Goal: Task Accomplishment & Management: Use online tool/utility

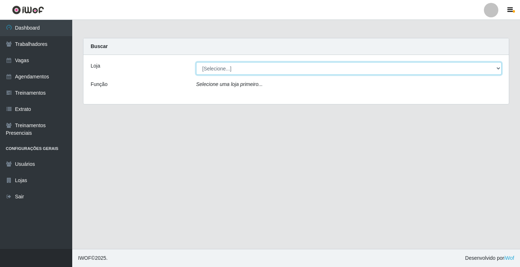
click at [236, 68] on select "[Selecione...] Edilicya Supermercado" at bounding box center [349, 68] width 306 height 13
select select "460"
click at [196, 62] on select "[Selecione...] Edilicya Supermercado" at bounding box center [349, 68] width 306 height 13
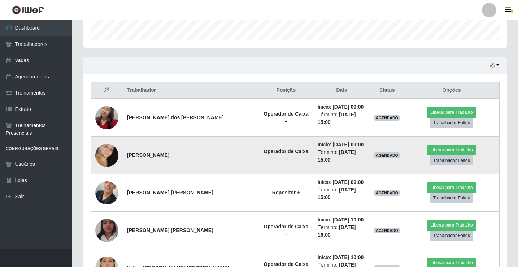
scroll to position [217, 0]
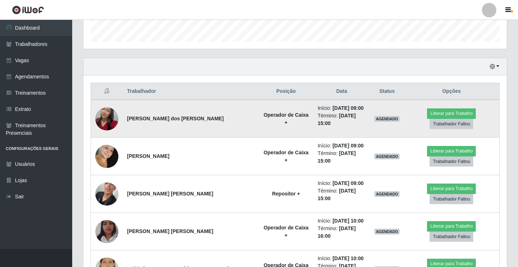
click at [109, 114] on img at bounding box center [106, 118] width 23 height 41
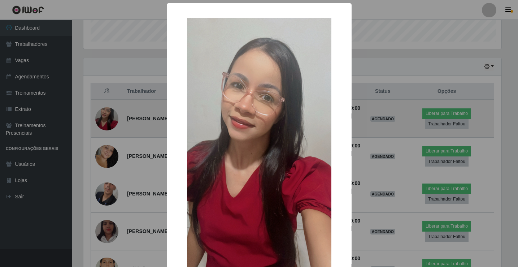
scroll to position [150, 420]
click at [109, 114] on div "× OK Cancel" at bounding box center [260, 133] width 520 height 267
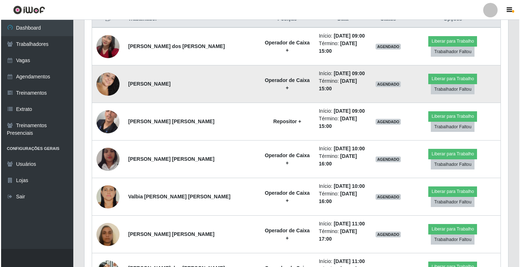
scroll to position [325, 0]
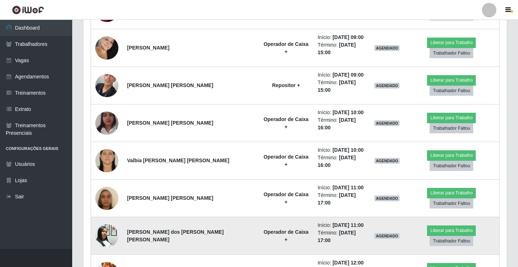
click at [107, 220] on img at bounding box center [106, 235] width 23 height 31
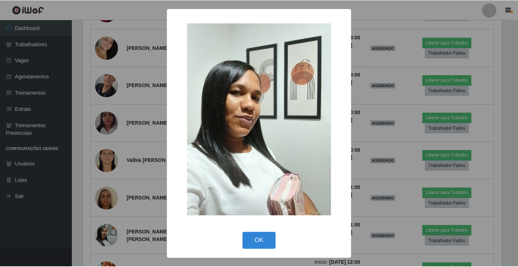
scroll to position [150, 420]
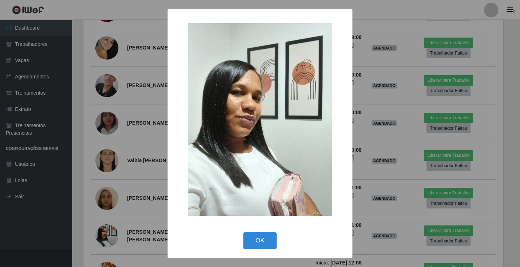
click at [100, 168] on div "× OK Cancel" at bounding box center [260, 133] width 520 height 267
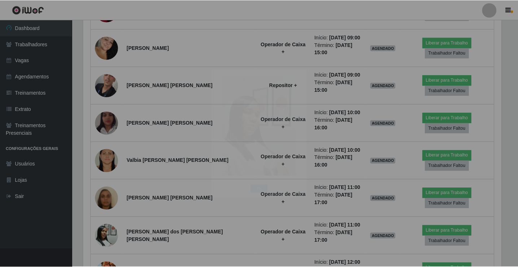
scroll to position [150, 424]
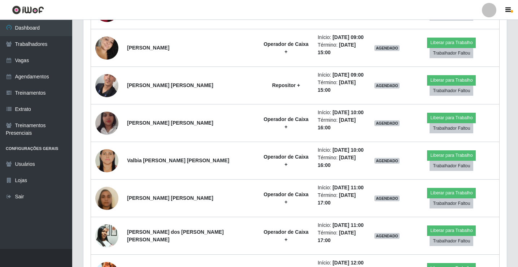
click at [100, 178] on img at bounding box center [106, 198] width 23 height 41
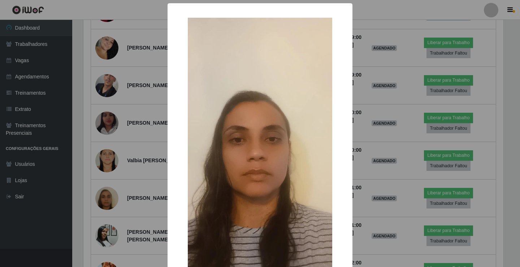
click at [100, 168] on div "× OK Cancel" at bounding box center [260, 133] width 520 height 267
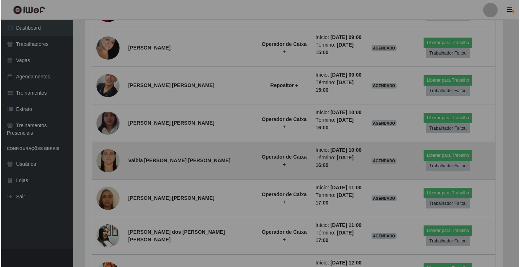
scroll to position [150, 424]
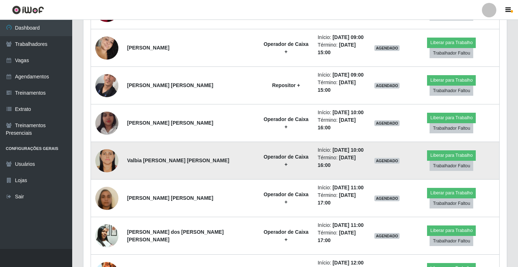
click at [105, 143] on img at bounding box center [106, 160] width 23 height 34
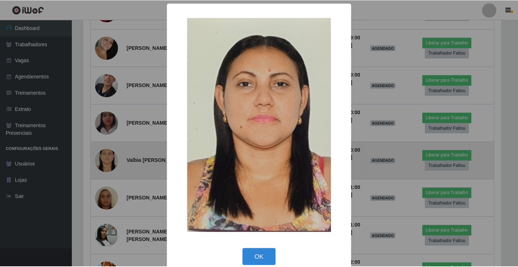
scroll to position [150, 420]
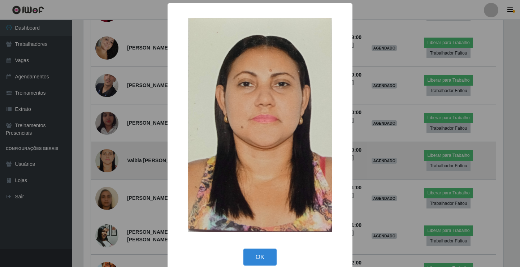
click at [105, 133] on div "× OK Cancel" at bounding box center [260, 133] width 520 height 267
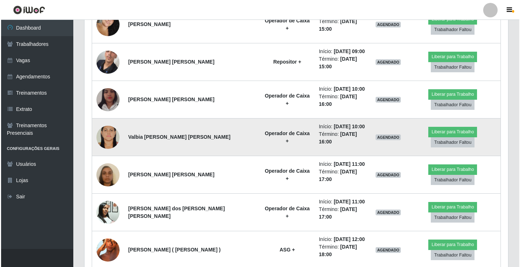
scroll to position [373, 0]
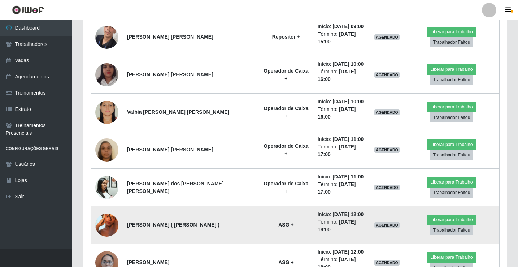
click at [112, 204] on img at bounding box center [106, 224] width 23 height 41
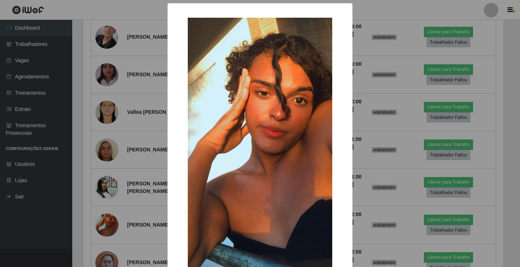
click at [104, 213] on div "× OK Cancel" at bounding box center [260, 133] width 520 height 267
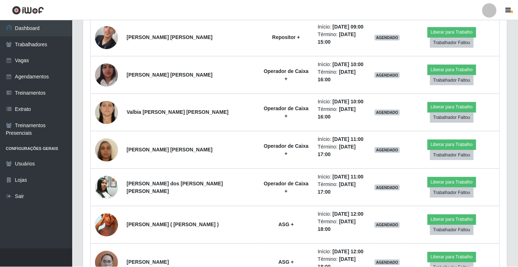
scroll to position [150, 424]
click at [104, 247] on img at bounding box center [106, 262] width 23 height 31
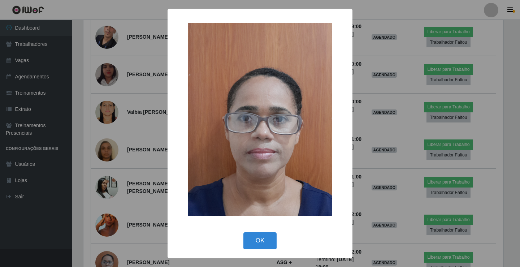
click at [104, 213] on div "× OK Cancel" at bounding box center [260, 133] width 520 height 267
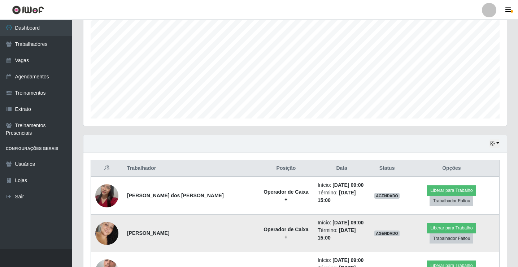
scroll to position [0, 0]
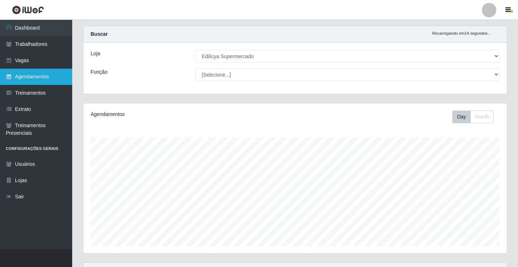
click at [42, 74] on link "Agendamentos" at bounding box center [36, 77] width 72 height 16
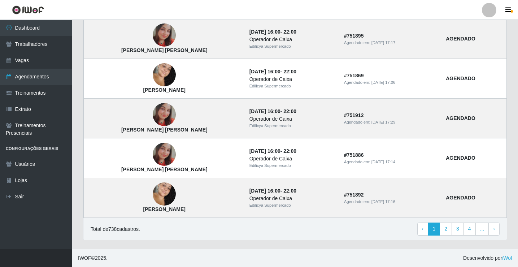
scroll to position [487, 0]
click at [454, 39] on strong "AGENDADO" at bounding box center [461, 39] width 30 height 6
click at [433, 38] on td "# 751895 Agendado em: 23/09/2025, 17:17" at bounding box center [391, 39] width 102 height 40
click at [446, 230] on link "2" at bounding box center [446, 228] width 12 height 13
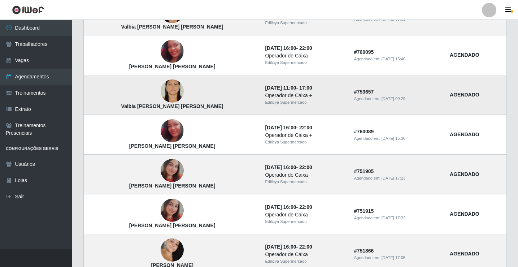
scroll to position [325, 0]
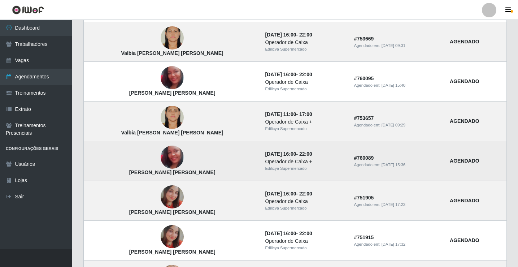
click at [161, 159] on img at bounding box center [172, 157] width 23 height 23
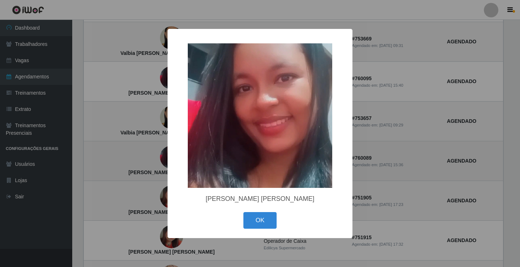
click at [143, 159] on div "× Maria isabel Silva de moura OK Cancel" at bounding box center [260, 133] width 520 height 267
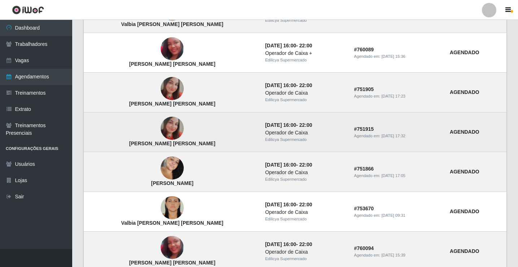
scroll to position [397, 0]
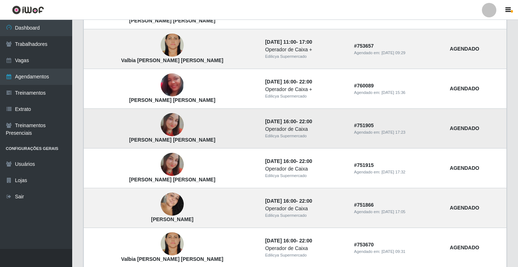
click at [161, 122] on img at bounding box center [172, 124] width 23 height 23
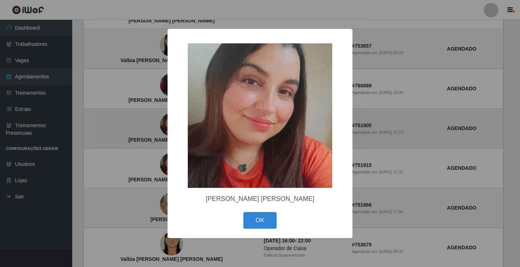
click at [153, 122] on div "× Ana Caroline Almeida da Silva OK Cancel" at bounding box center [260, 133] width 520 height 267
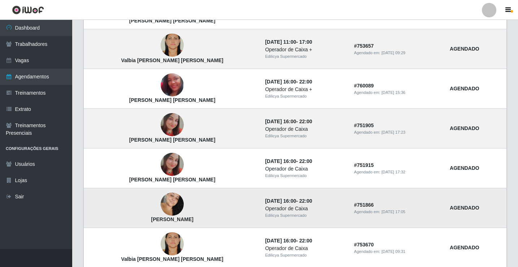
click at [161, 209] on img at bounding box center [172, 203] width 23 height 35
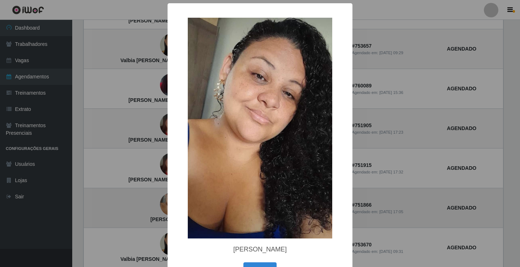
click at [146, 209] on div "× Amanda Almeida da silva OK Cancel" at bounding box center [260, 133] width 520 height 267
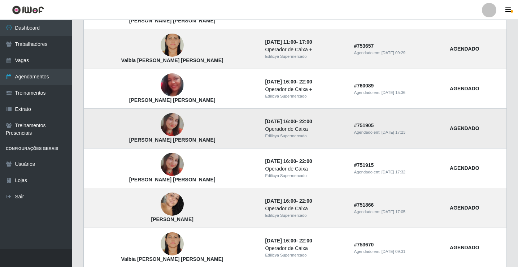
click at [161, 125] on img at bounding box center [172, 124] width 23 height 23
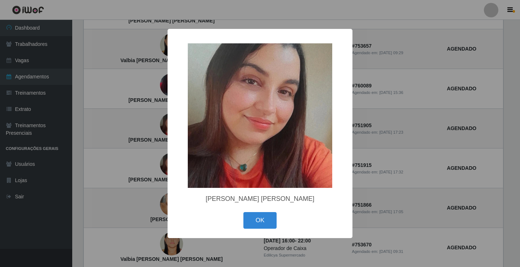
click at [150, 125] on div "× Ana Caroline Almeida da Silva OK Cancel" at bounding box center [260, 133] width 520 height 267
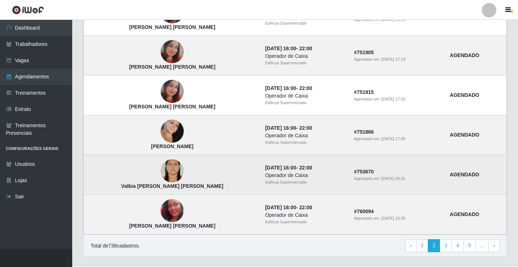
scroll to position [487, 0]
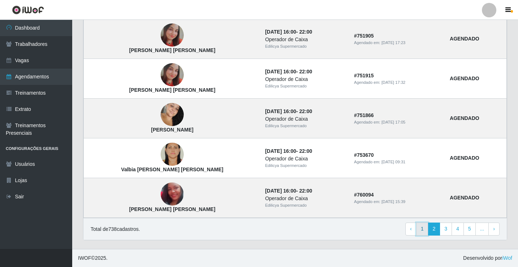
click at [423, 232] on link "1" at bounding box center [422, 228] width 12 height 13
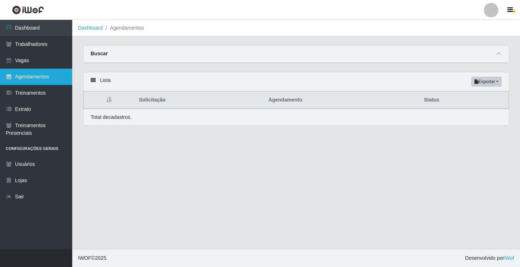
click at [39, 74] on link "Agendamentos" at bounding box center [36, 77] width 72 height 16
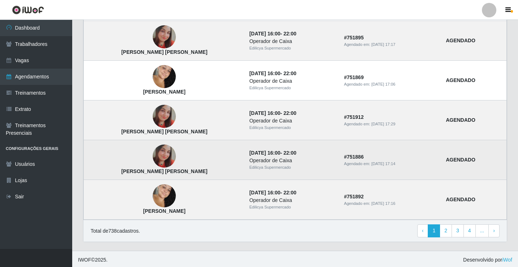
scroll to position [487, 0]
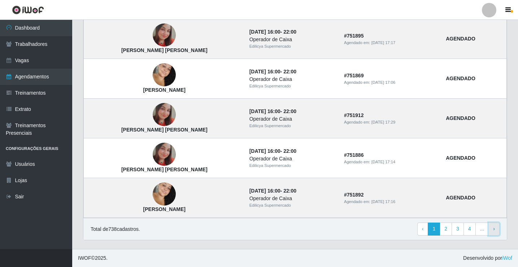
click at [497, 229] on link "› Next" at bounding box center [494, 228] width 11 height 13
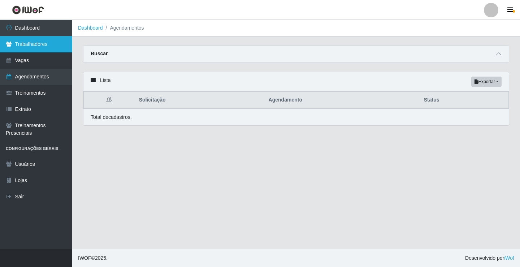
click at [20, 40] on link "Trabalhadores" at bounding box center [36, 44] width 72 height 16
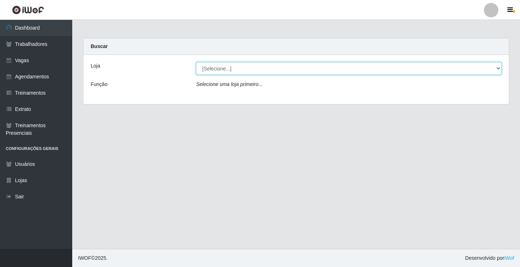
click at [255, 69] on select "[Selecione...] Edilicya Supermercado" at bounding box center [349, 68] width 306 height 13
select select "460"
click at [196, 62] on select "[Selecione...] Edilicya Supermercado" at bounding box center [349, 68] width 306 height 13
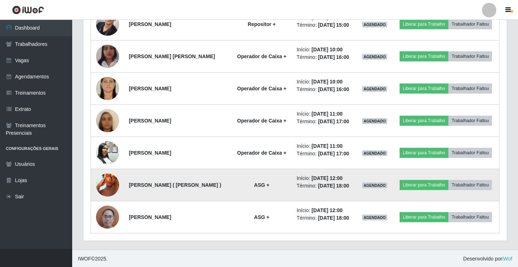
scroll to position [373, 0]
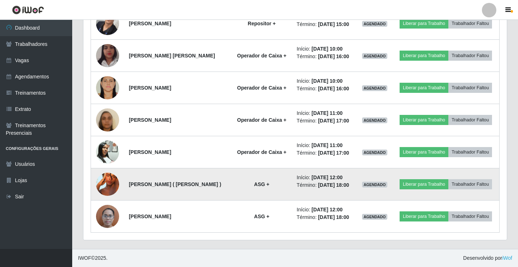
click at [107, 180] on img at bounding box center [107, 184] width 23 height 41
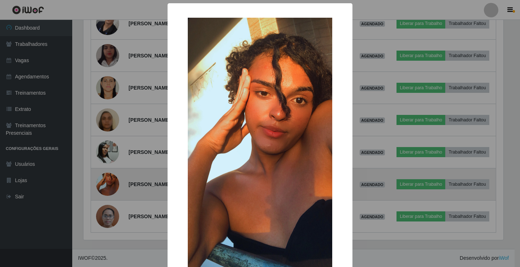
click at [107, 180] on div "× OK Cancel" at bounding box center [260, 133] width 520 height 267
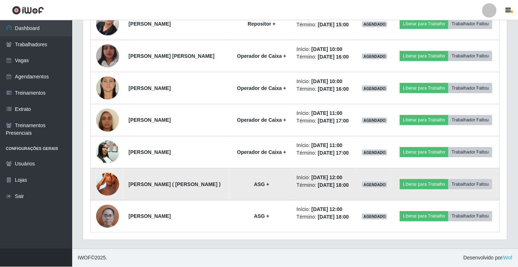
scroll to position [150, 424]
